Goal: Communication & Community: Answer question/provide support

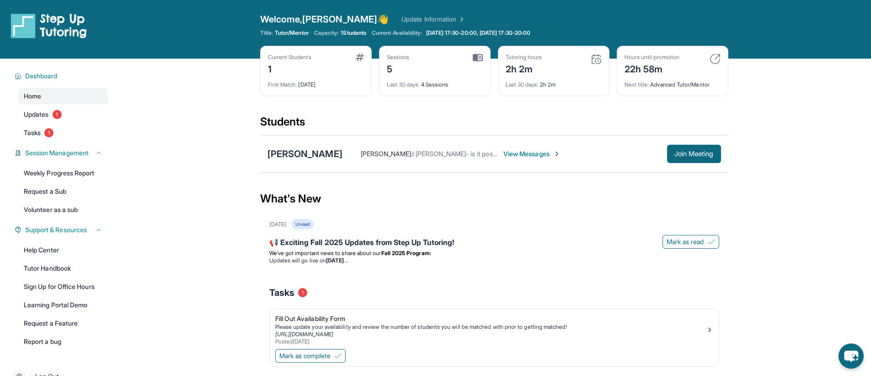
click at [523, 153] on span "View Messages" at bounding box center [532, 153] width 57 height 9
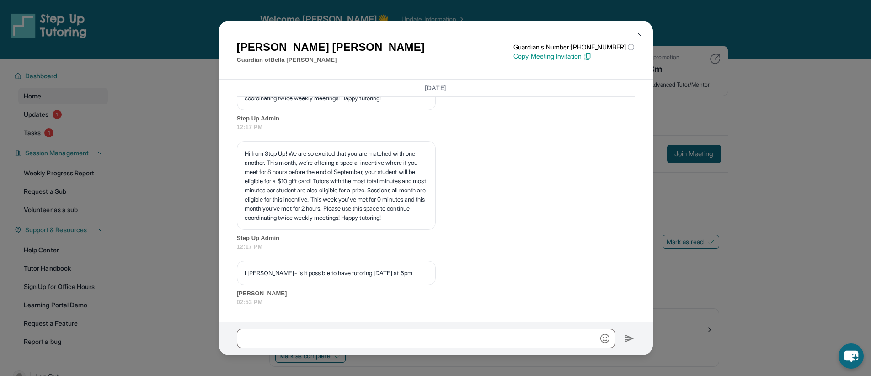
scroll to position [2792, 0]
click at [390, 339] on input "text" at bounding box center [426, 337] width 378 height 19
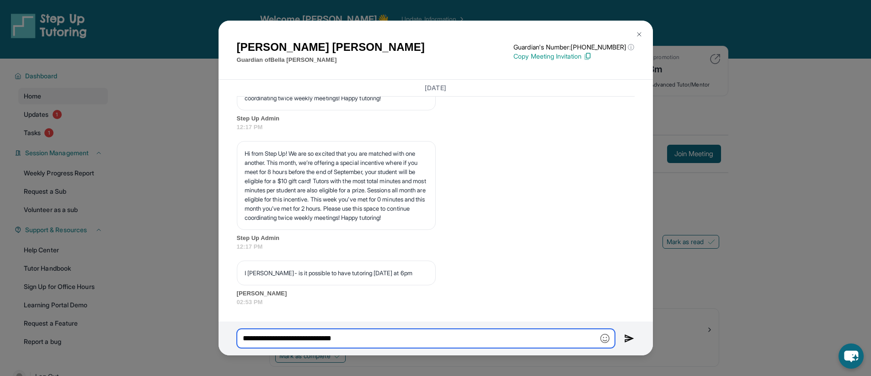
type input "**********"
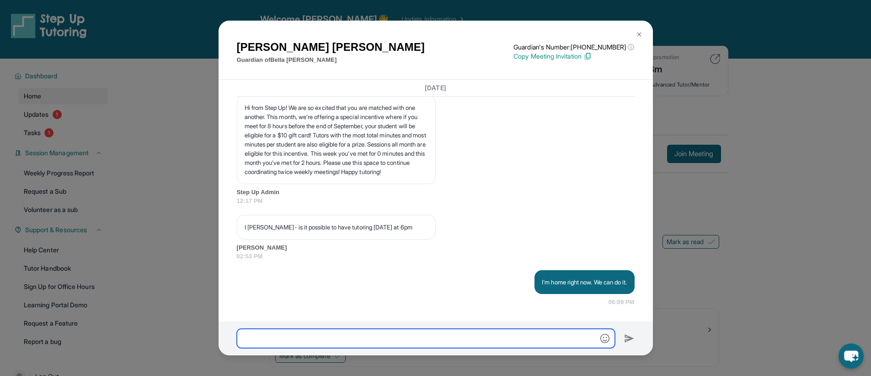
scroll to position [2838, 0]
click at [638, 35] on img at bounding box center [639, 34] width 7 height 7
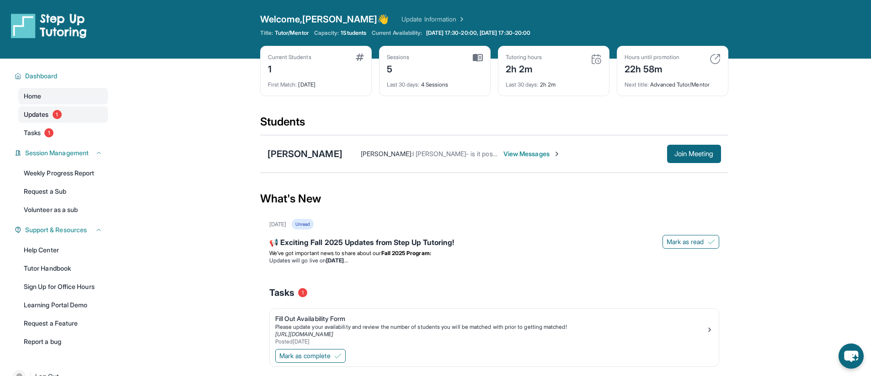
click at [42, 115] on span "Updates" at bounding box center [36, 114] width 25 height 9
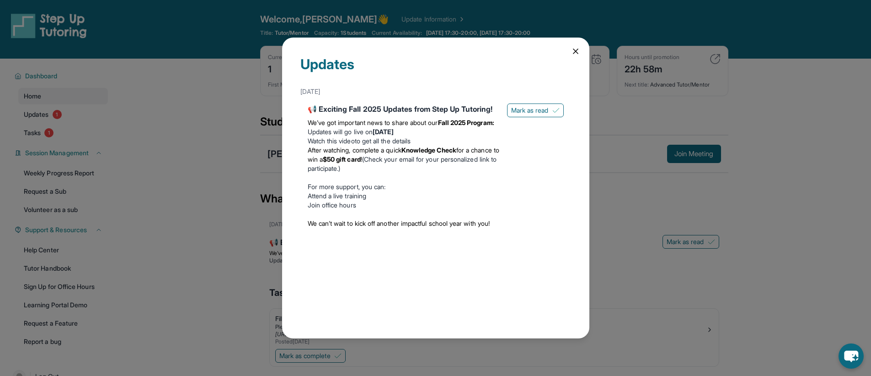
click at [573, 50] on icon at bounding box center [575, 51] width 9 height 9
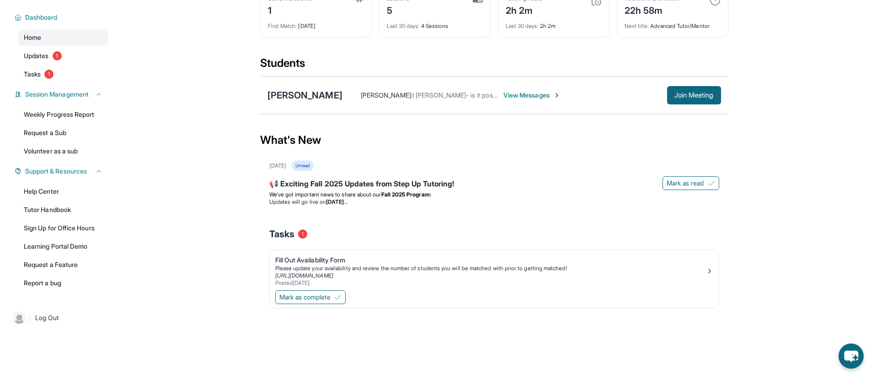
scroll to position [0, 0]
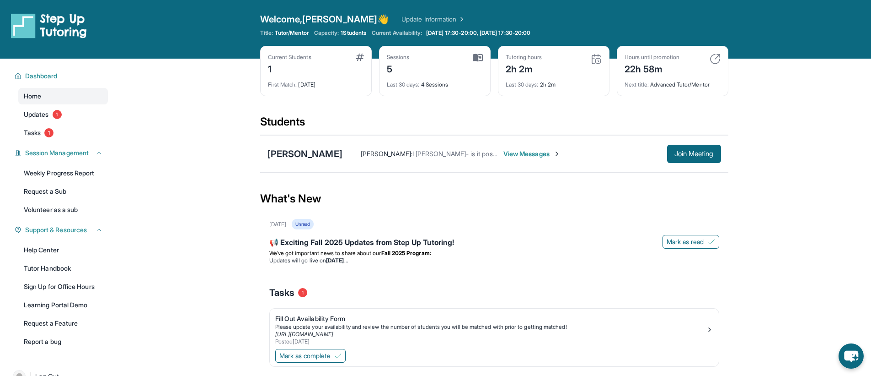
click at [402, 18] on link "Update Information" at bounding box center [434, 19] width 64 height 9
click at [695, 155] on span "Join Meeting" at bounding box center [694, 153] width 39 height 5
click at [515, 152] on span "View Messages" at bounding box center [532, 153] width 57 height 9
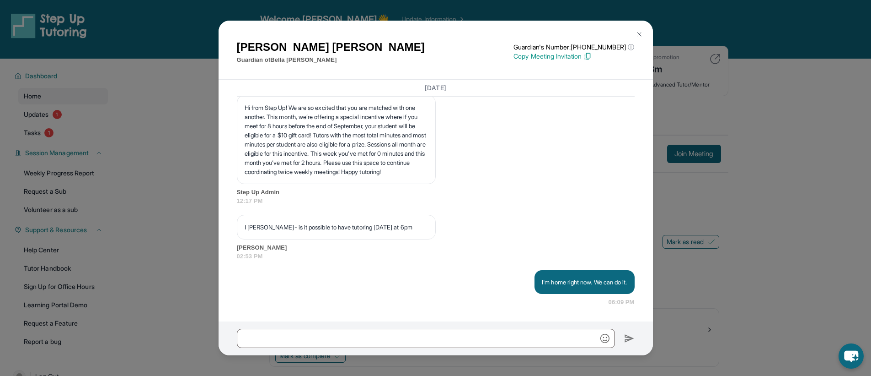
scroll to position [2837, 0]
click at [639, 34] on img at bounding box center [639, 34] width 7 height 7
